Goal: Use online tool/utility: Utilize a website feature to perform a specific function

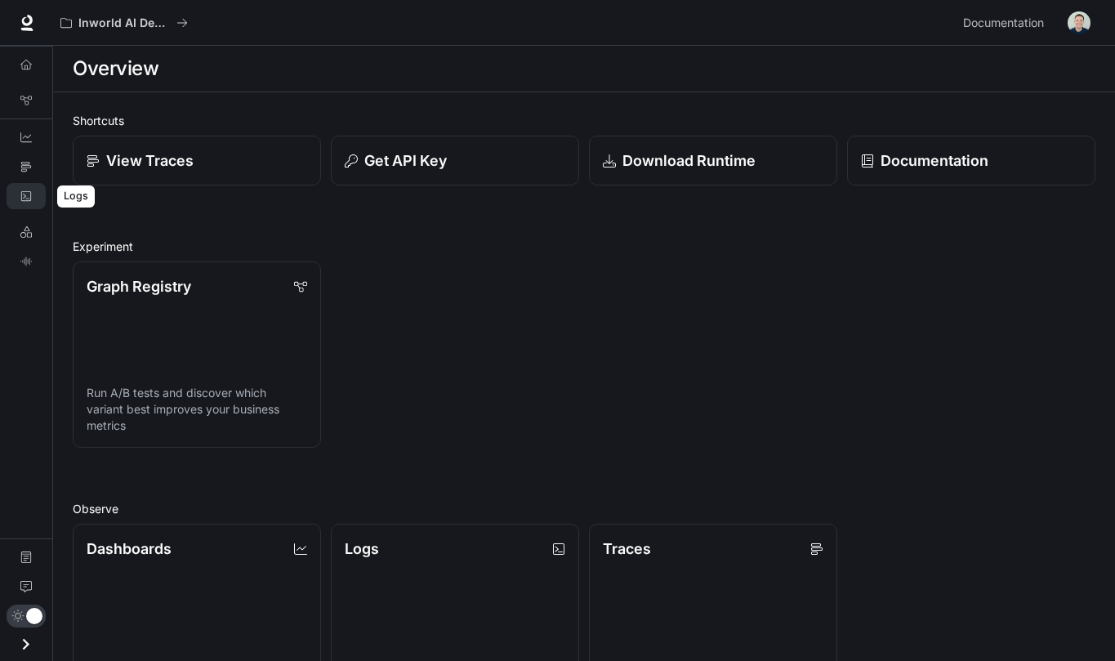
click at [27, 203] on link "Logs" at bounding box center [26, 196] width 39 height 26
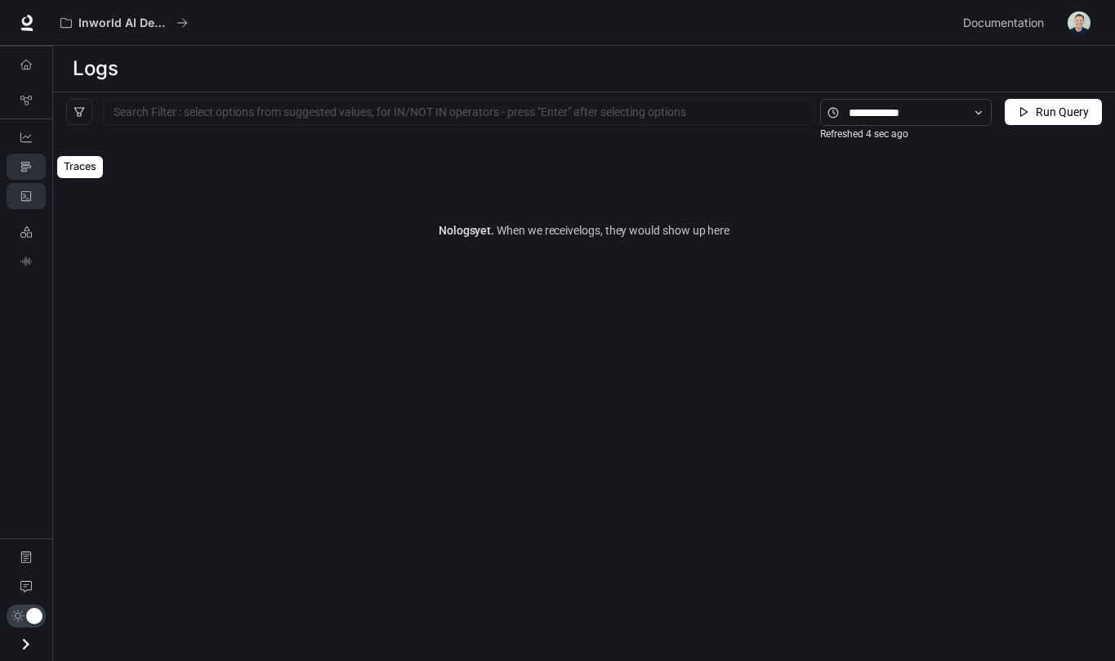
click at [27, 163] on icon "Traces" at bounding box center [25, 166] width 11 height 11
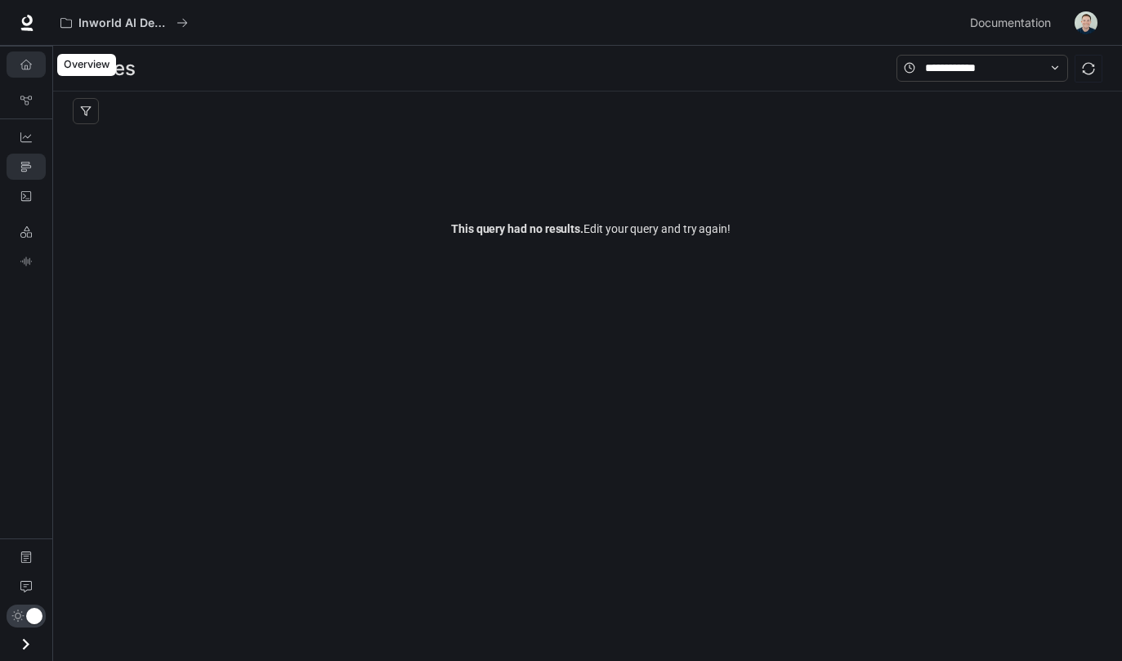
click at [32, 67] on link "Overview" at bounding box center [26, 64] width 39 height 26
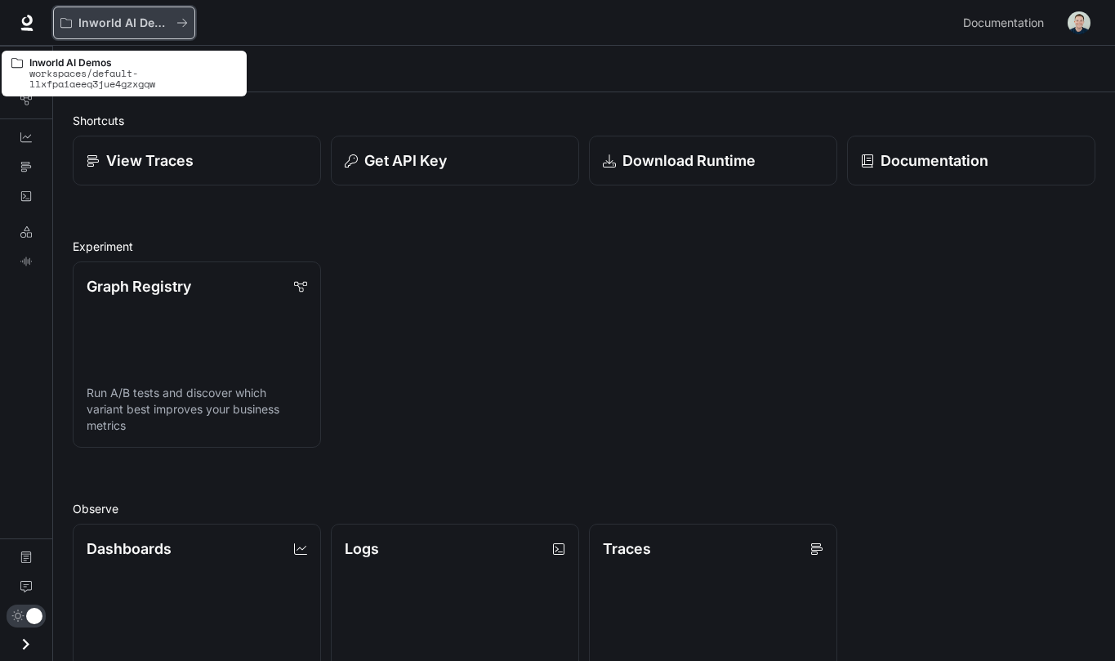
click at [127, 28] on p "Inworld AI Demos" at bounding box center [123, 23] width 91 height 14
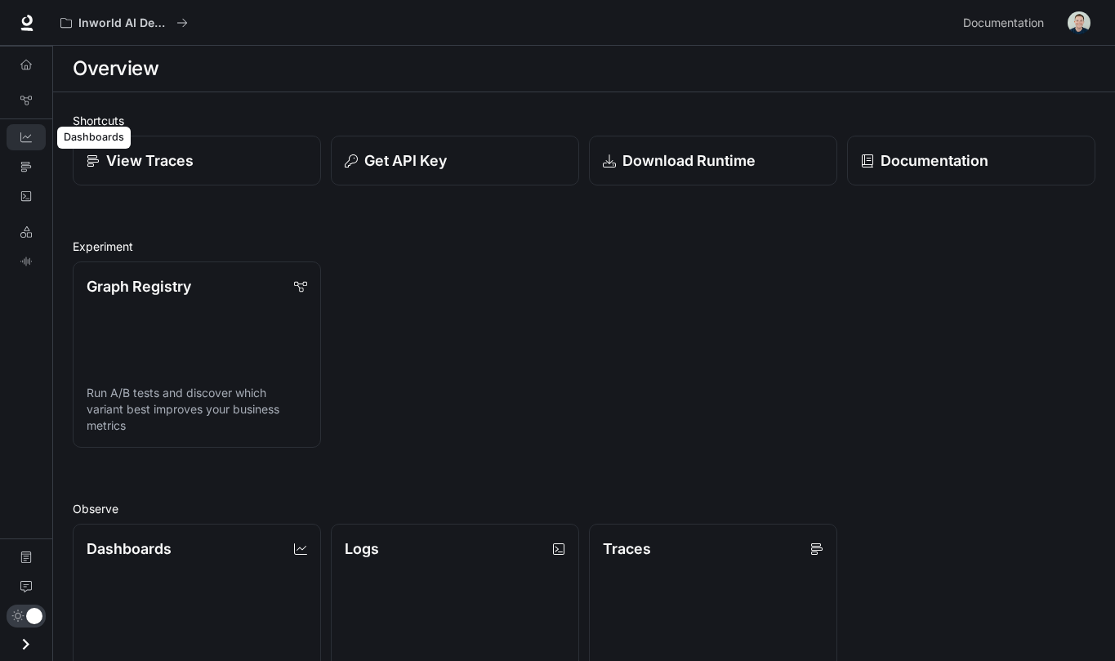
click at [28, 141] on icon "Dashboards" at bounding box center [25, 137] width 11 height 11
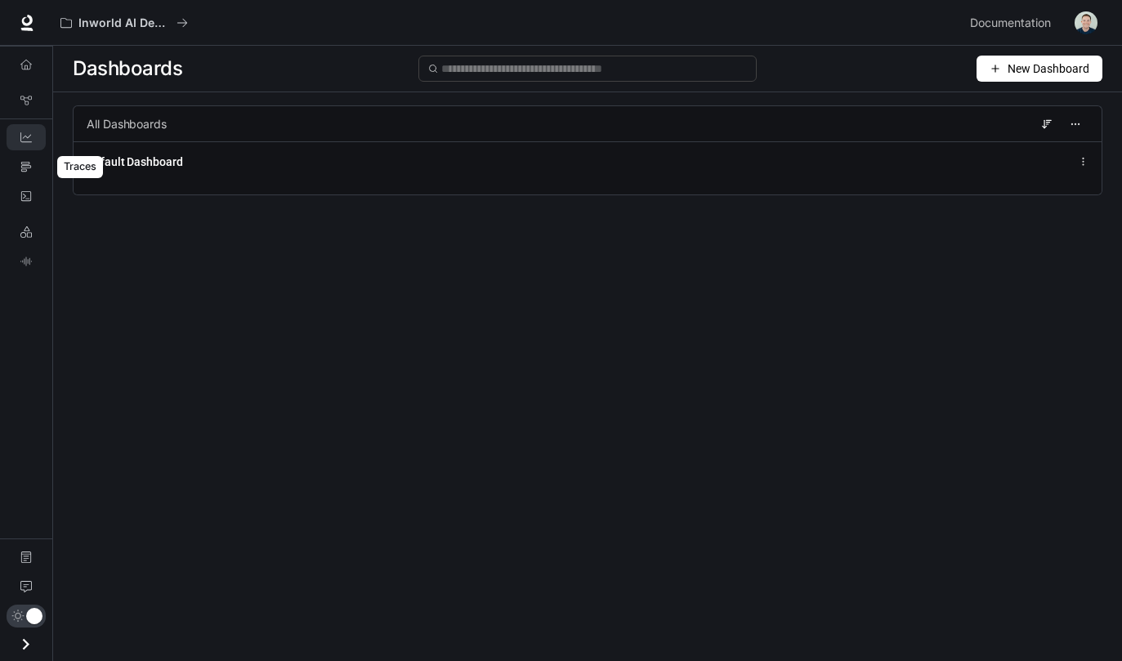
click at [93, 158] on div "Traces" at bounding box center [80, 167] width 46 height 22
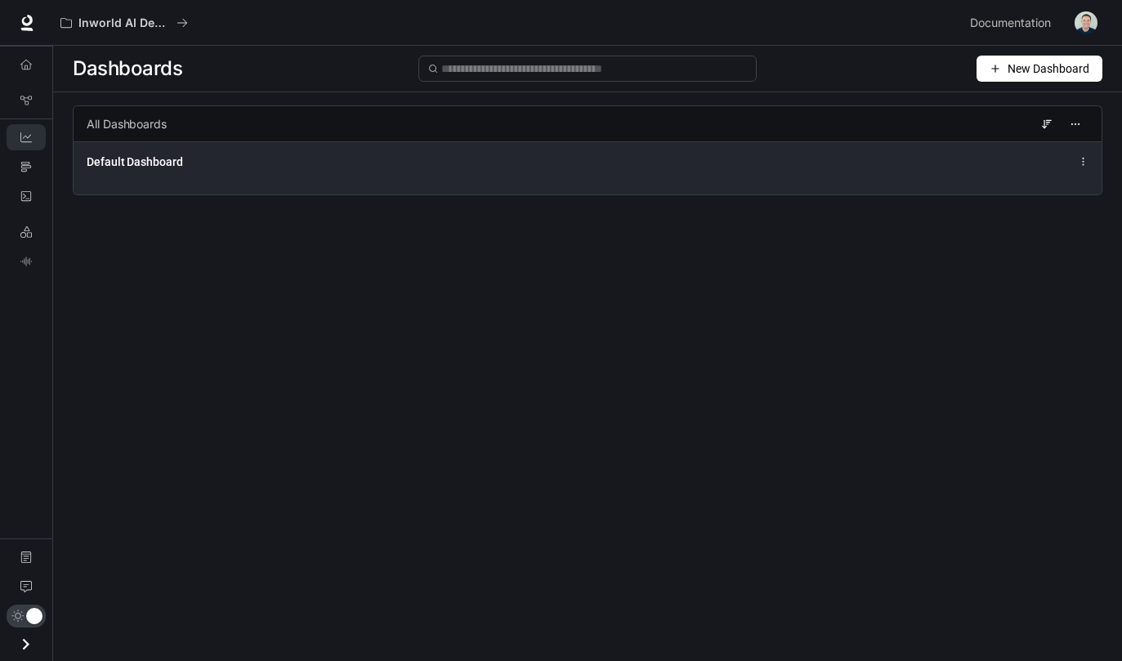
click at [127, 158] on span "Default Dashboard" at bounding box center [135, 162] width 96 height 16
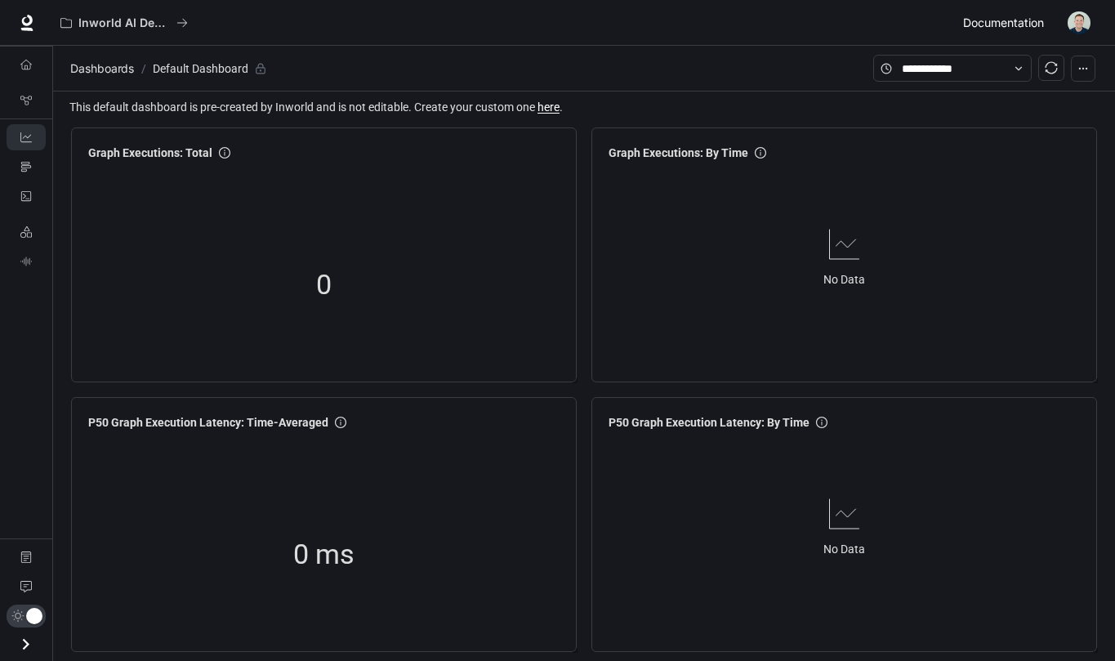
click at [993, 21] on span "Documentation" at bounding box center [1003, 23] width 81 height 20
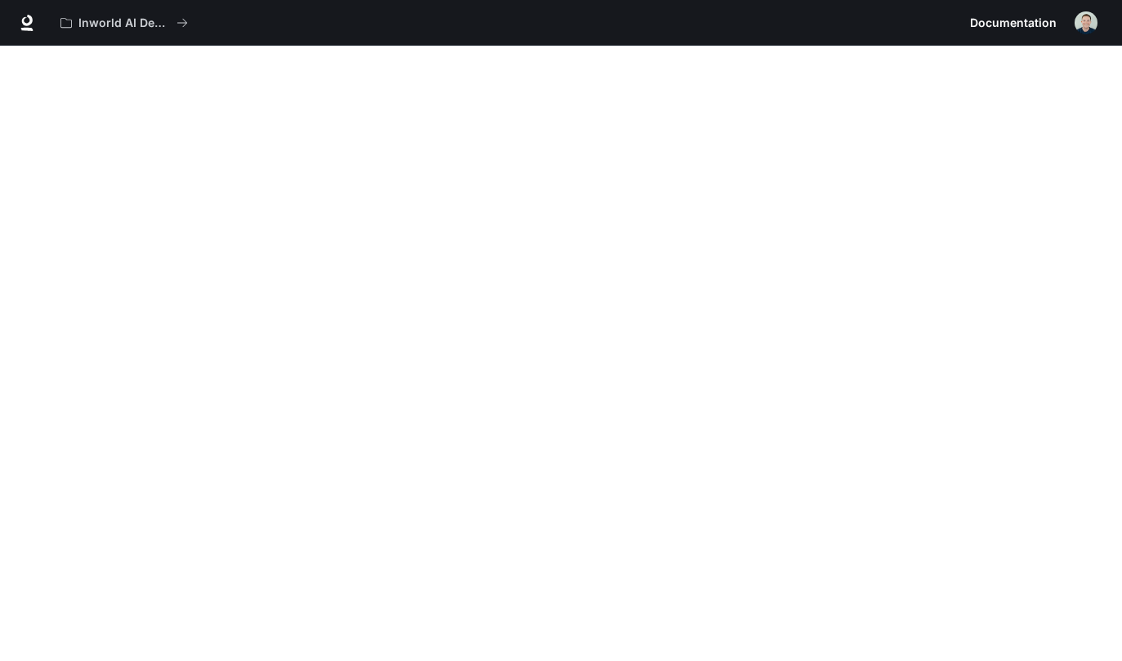
click at [27, 24] on icon at bounding box center [26, 20] width 11 height 11
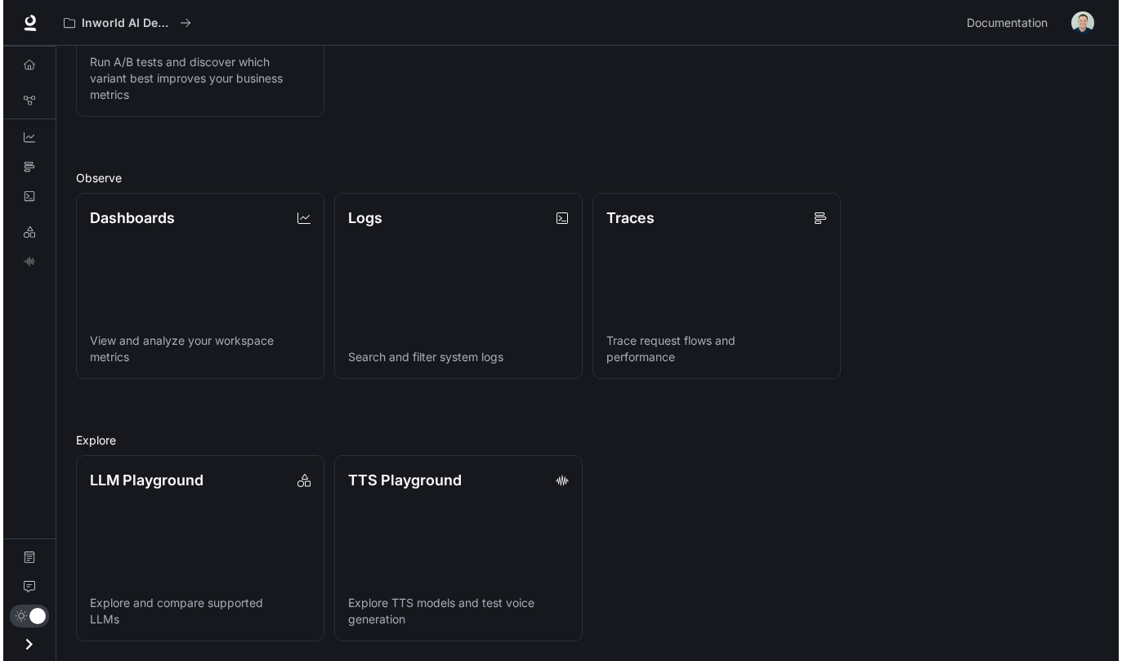
scroll to position [331, 0]
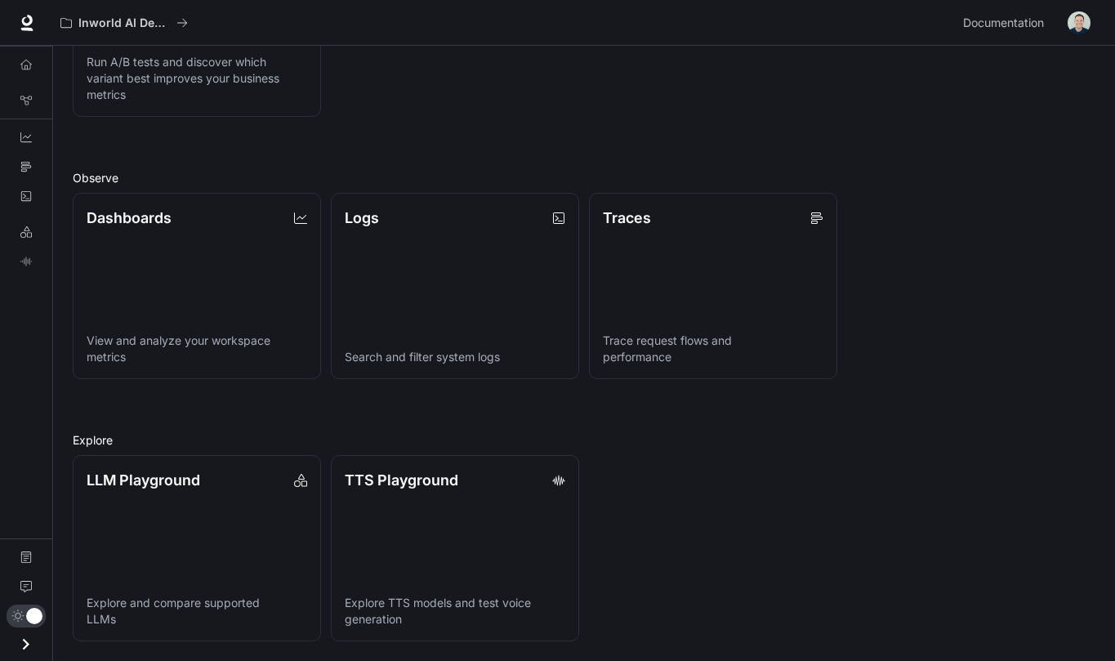
click at [1082, 29] on img "button" at bounding box center [1079, 22] width 23 height 23
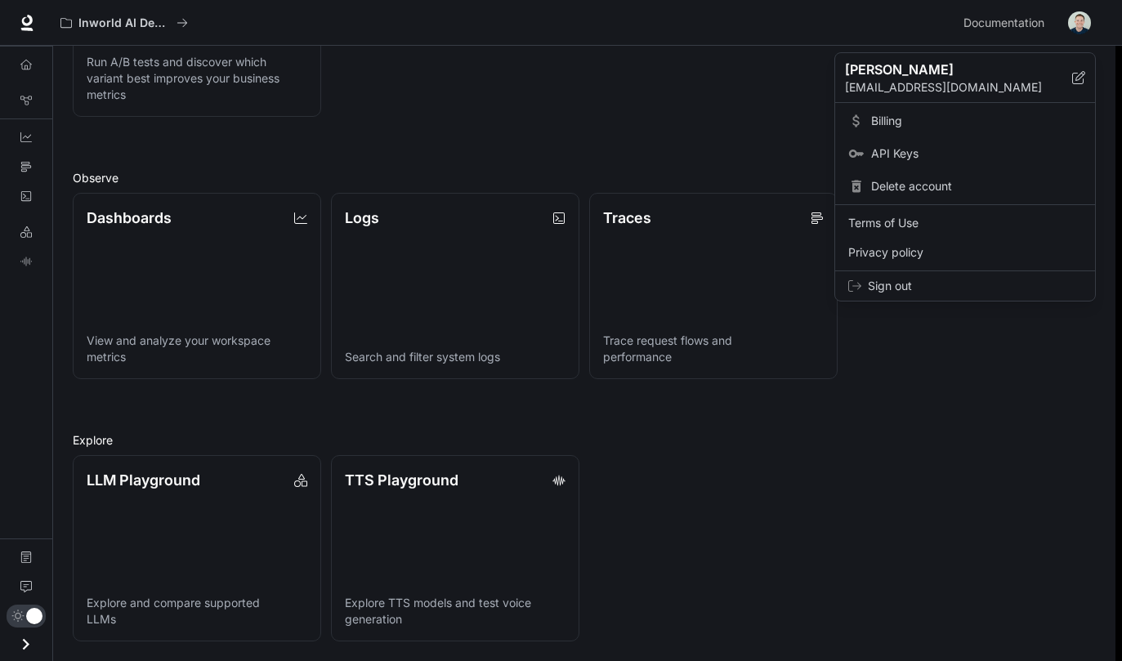
click at [890, 122] on span "Billing" at bounding box center [976, 121] width 211 height 16
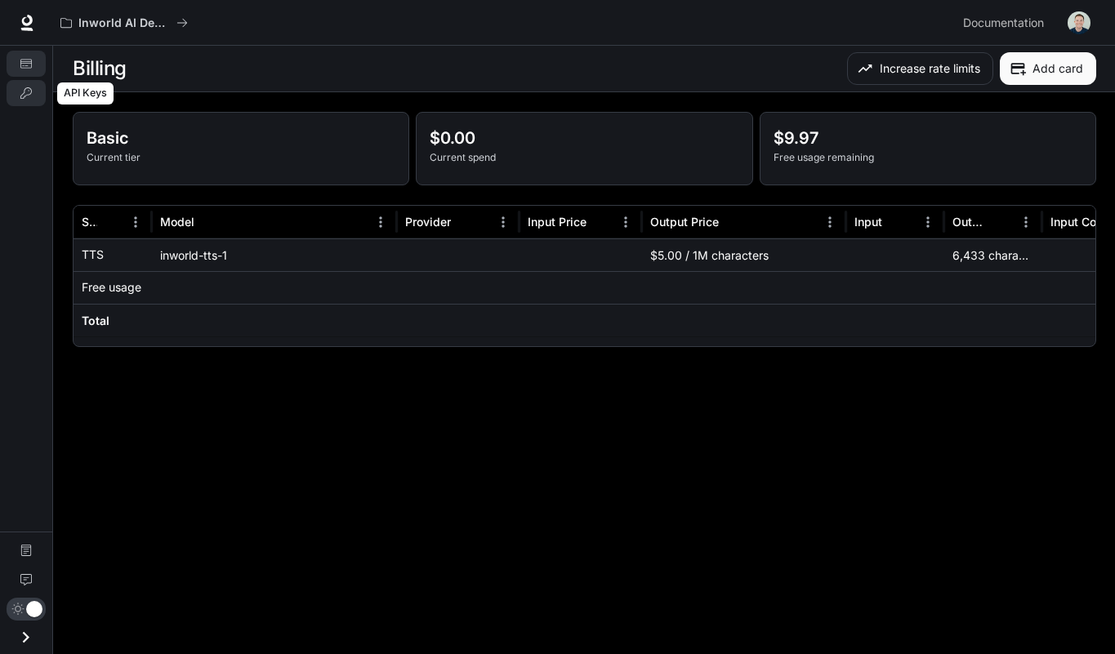
click at [28, 97] on icon "API Keys" at bounding box center [25, 92] width 11 height 11
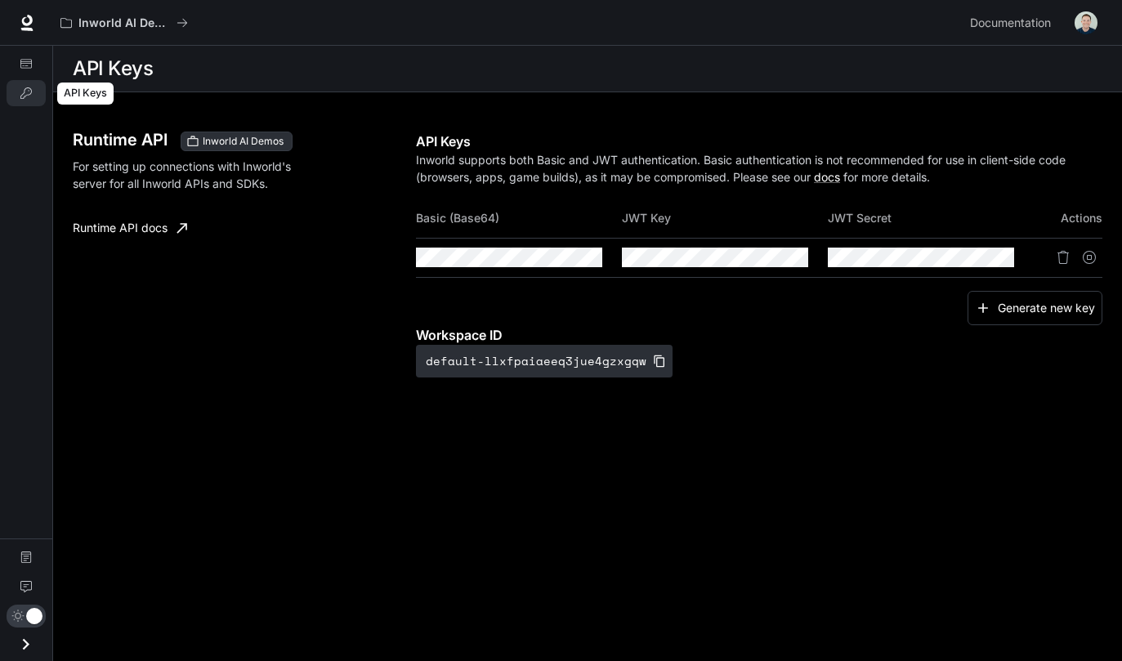
click at [32, 18] on icon at bounding box center [27, 23] width 16 height 16
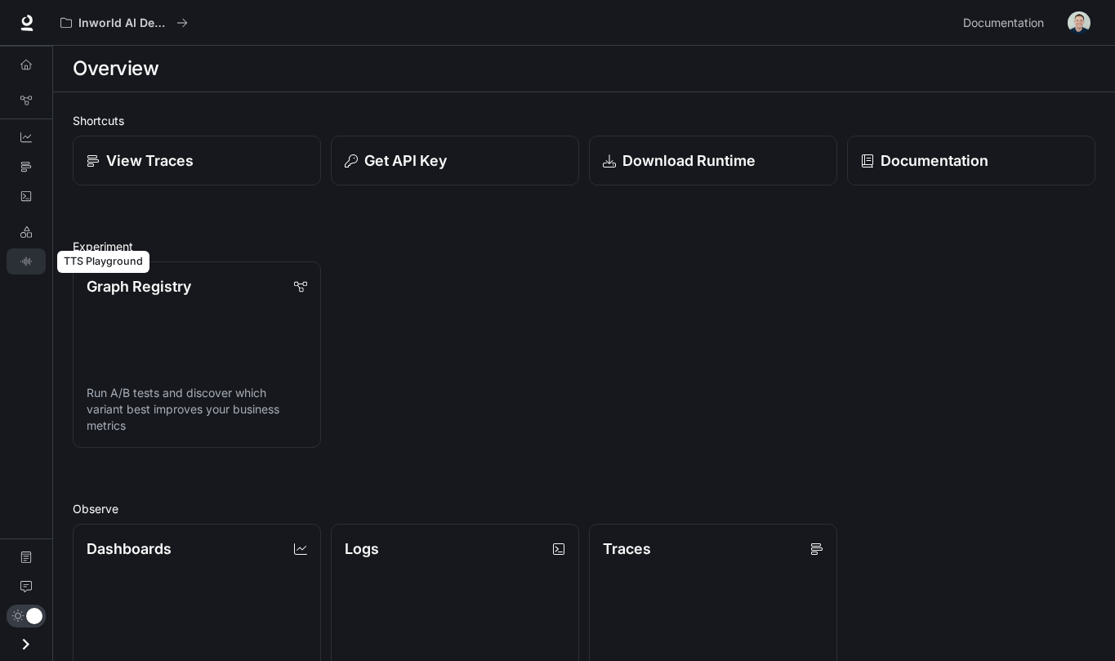
click at [27, 257] on icon "TTS Playground" at bounding box center [25, 261] width 11 height 11
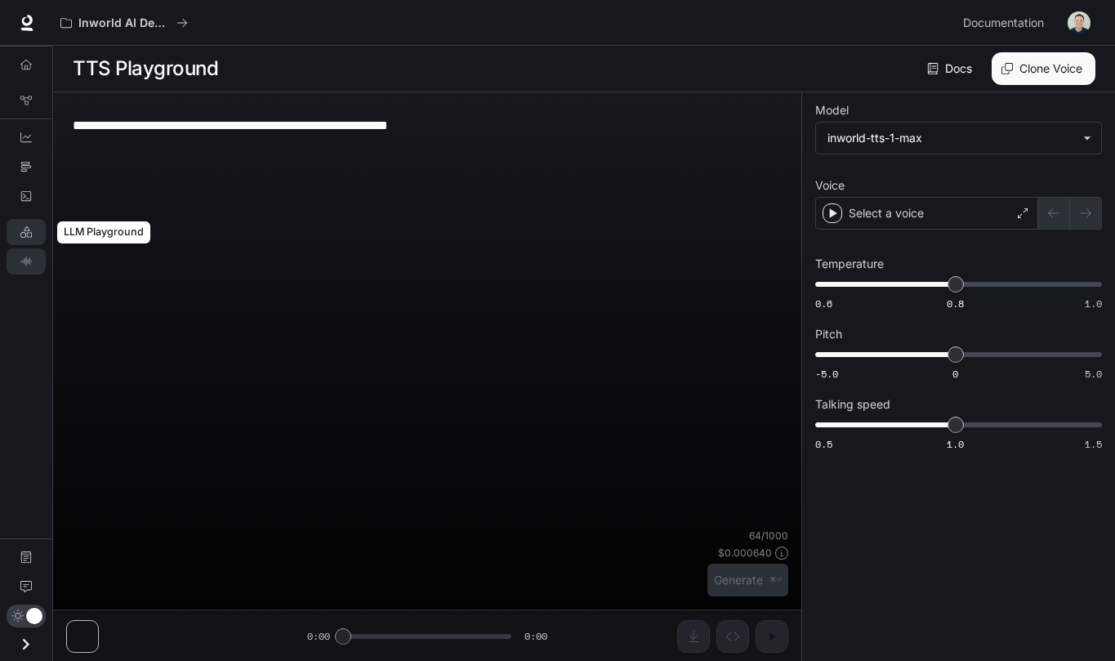
type textarea "**********"
type input "**********"
type input "****"
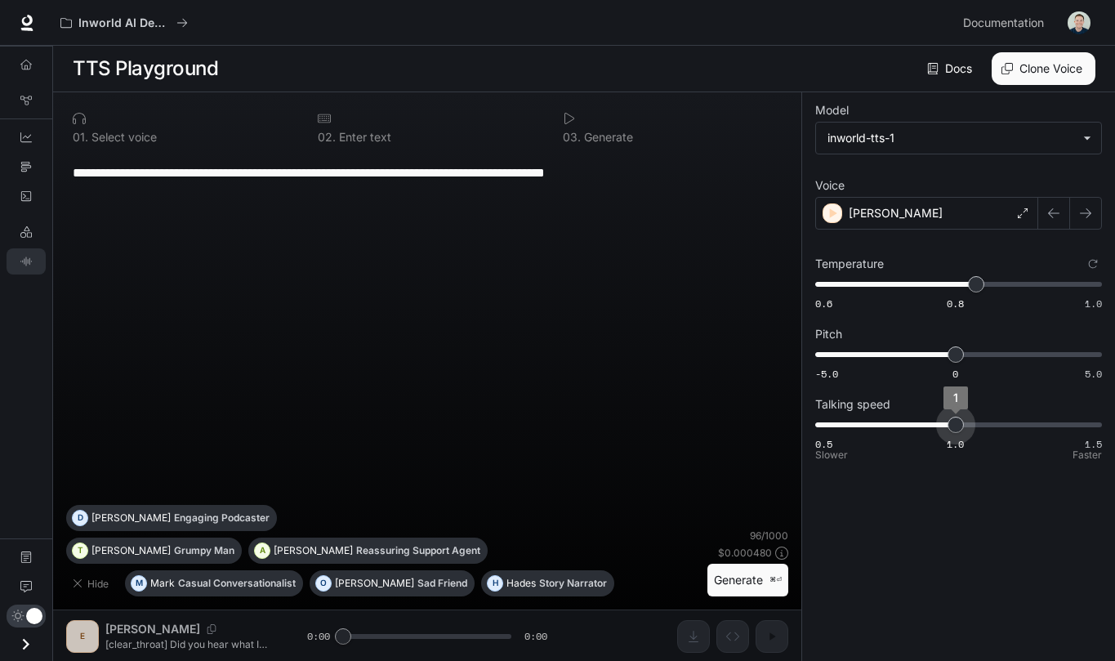
type input "***"
drag, startPoint x: 958, startPoint y: 422, endPoint x: 938, endPoint y: 423, distance: 20.5
click at [935, 423] on span "0.9" at bounding box center [927, 425] width 16 height 16
click at [761, 580] on button "Generate ⌘⏎" at bounding box center [747, 580] width 81 height 33
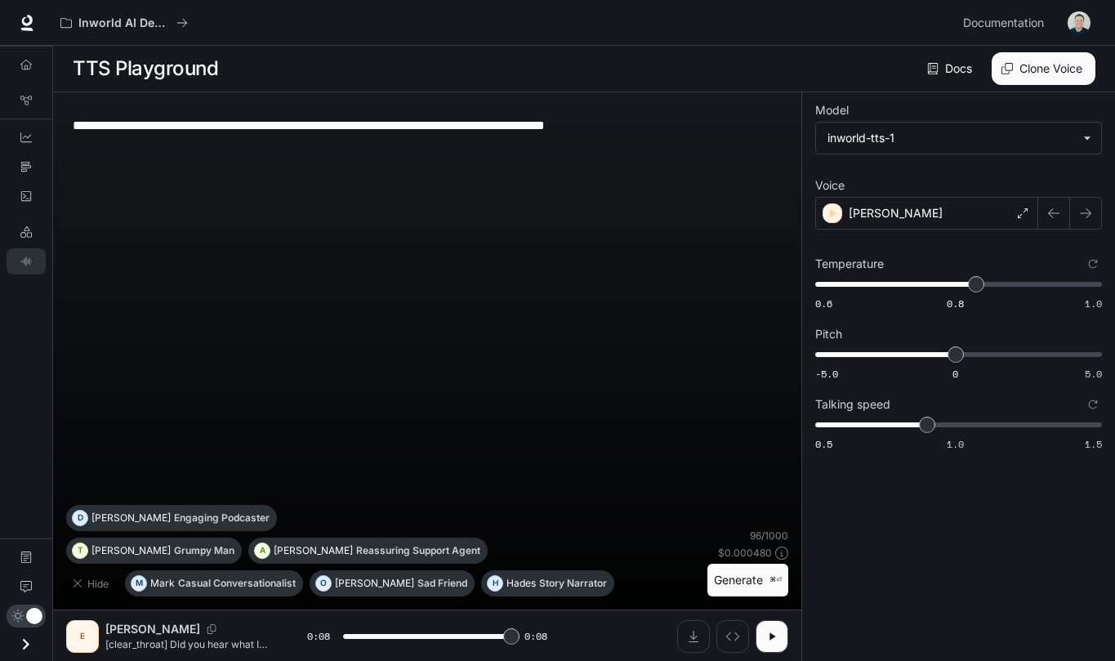
type input "*"
drag, startPoint x: 923, startPoint y: 423, endPoint x: 947, endPoint y: 424, distance: 23.7
click at [948, 424] on span "1" at bounding box center [956, 425] width 16 height 16
click at [721, 567] on button "Generate ⌘⏎" at bounding box center [747, 580] width 81 height 33
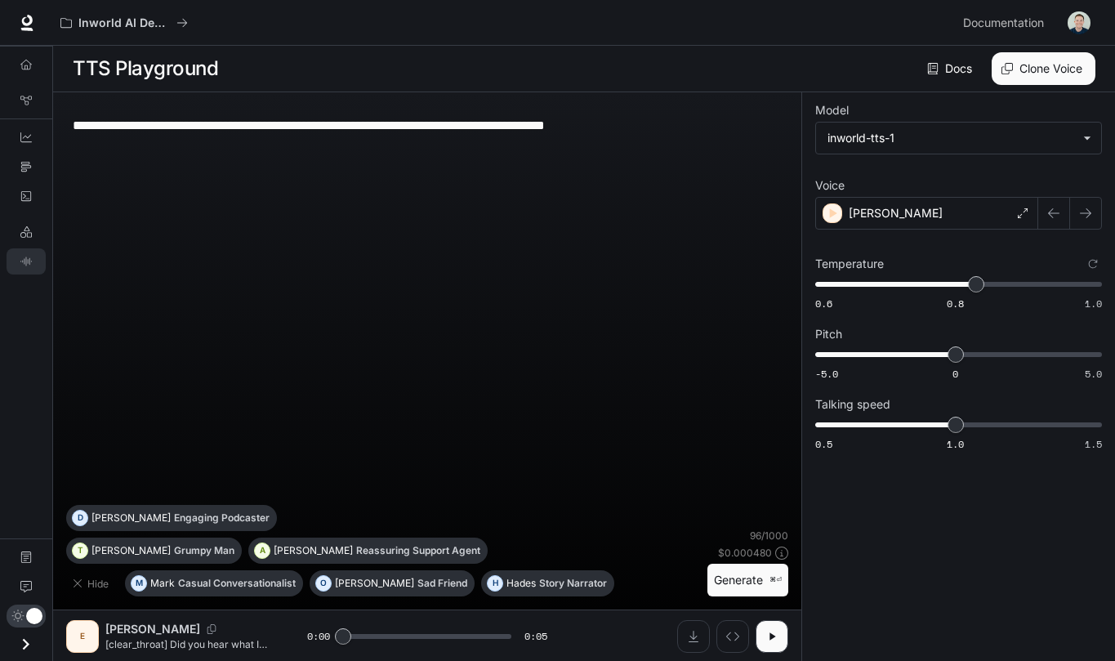
click at [741, 586] on button "Generate ⌘⏎" at bounding box center [747, 580] width 81 height 33
click at [774, 637] on icon "button" at bounding box center [772, 635] width 7 height 7
click at [774, 637] on icon "button" at bounding box center [773, 635] width 6 height 7
type input "*"
click at [836, 212] on icon "button" at bounding box center [833, 213] width 16 height 16
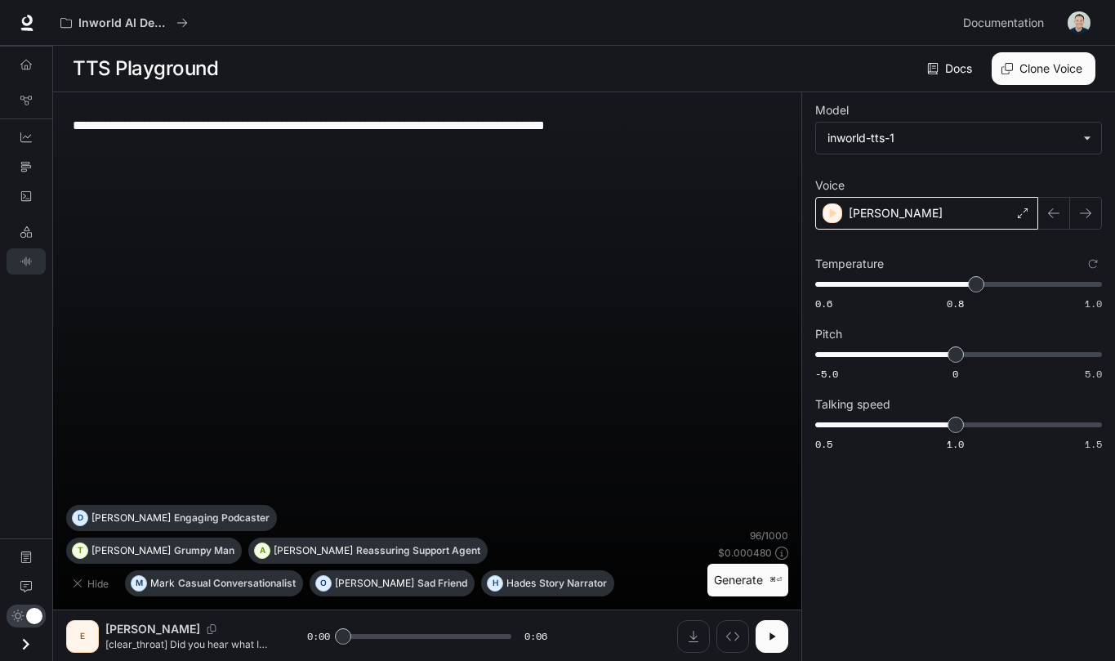
click at [928, 208] on div "Elizabeth" at bounding box center [926, 213] width 223 height 33
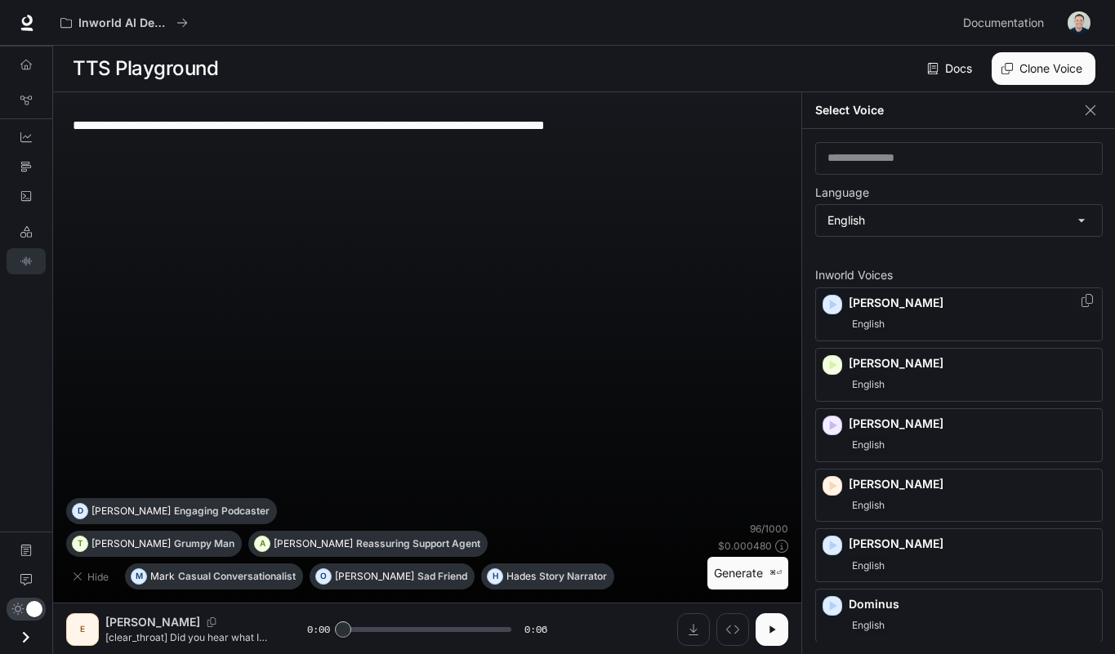
click at [831, 304] on icon "button" at bounding box center [833, 305] width 7 height 10
click at [837, 370] on icon "button" at bounding box center [832, 365] width 16 height 16
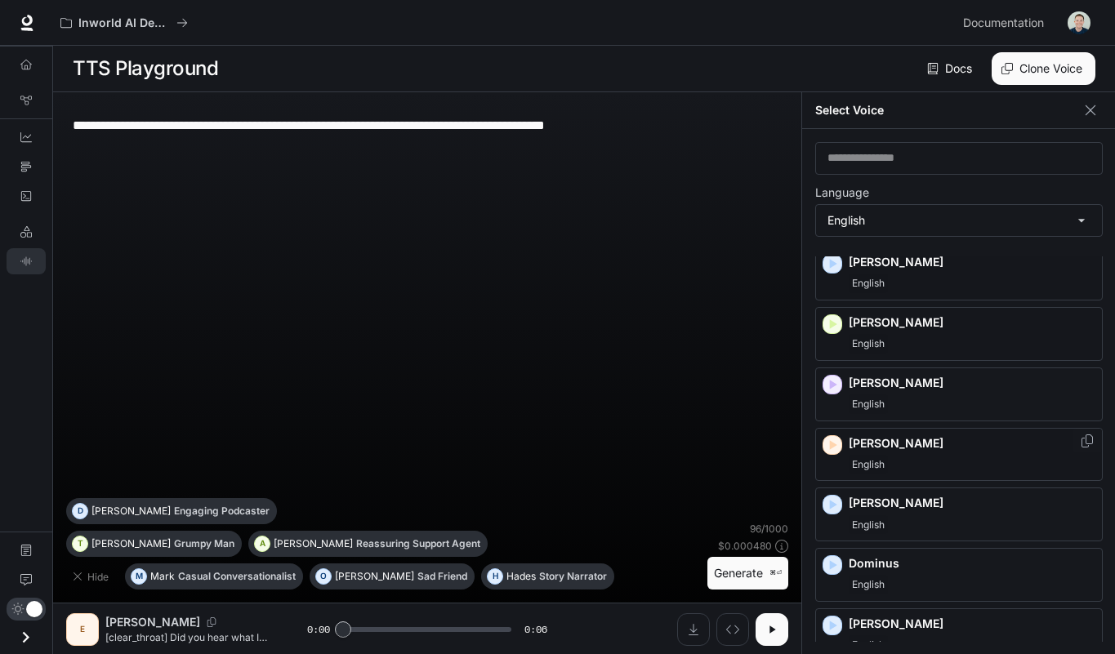
click at [833, 444] on icon "button" at bounding box center [833, 445] width 7 height 10
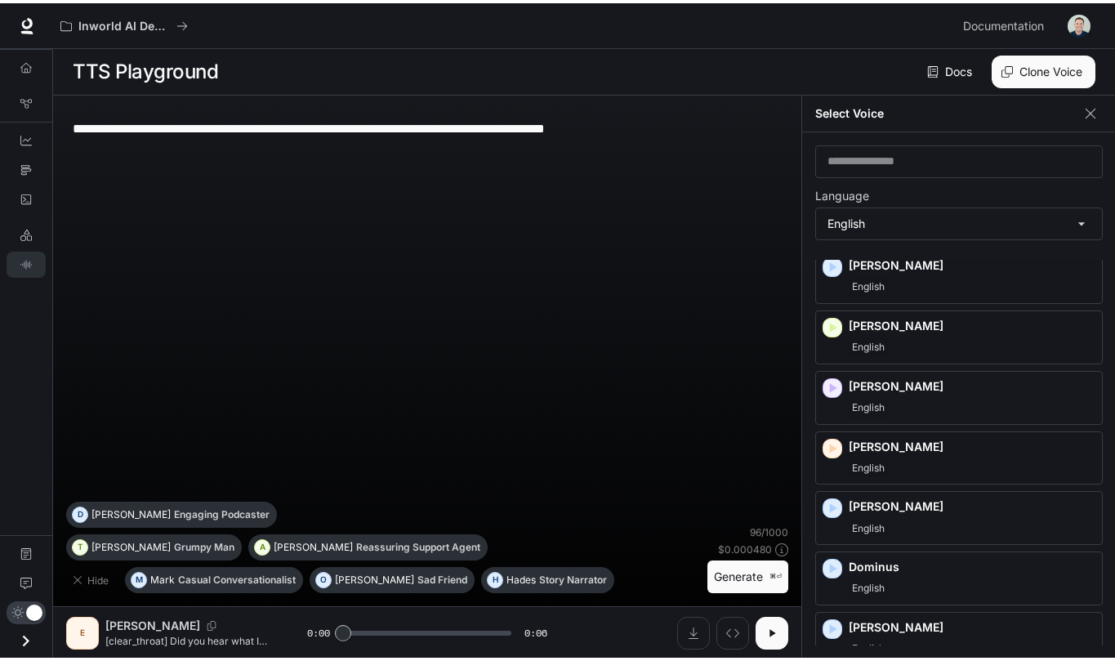
scroll to position [0, 0]
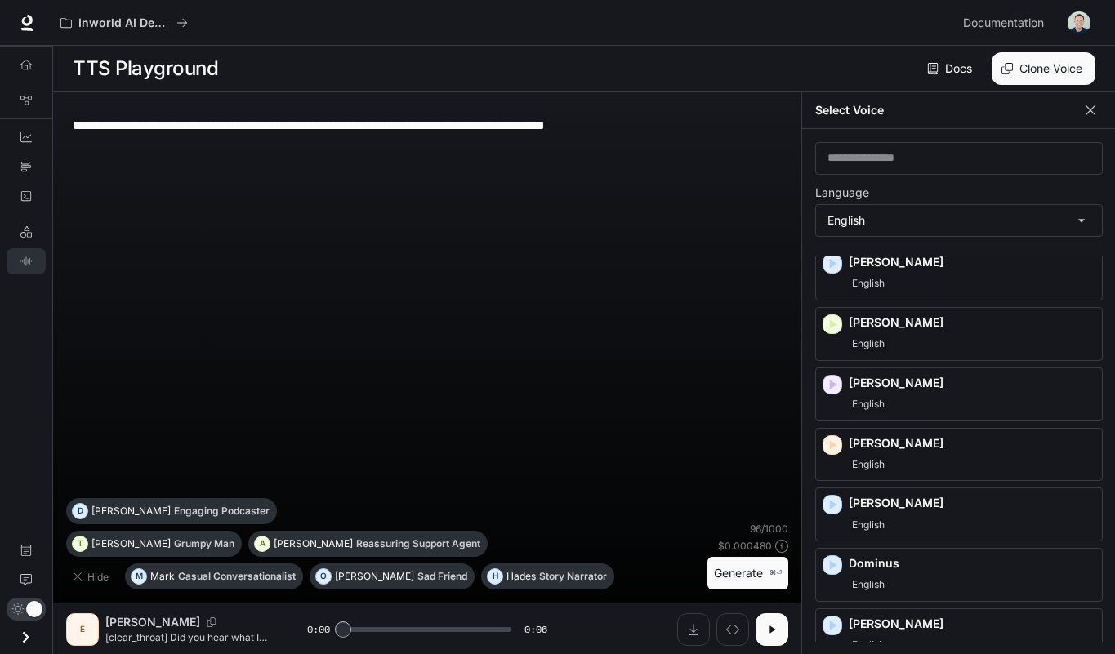
click at [1084, 109] on icon "button" at bounding box center [1090, 110] width 16 height 16
